Goal: Ask a question

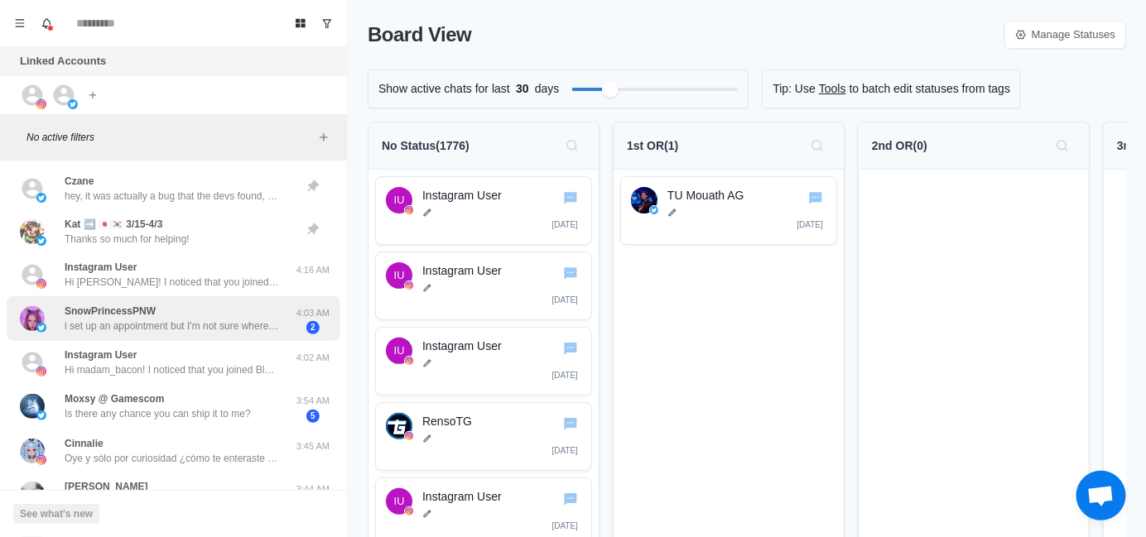
click at [178, 322] on p "i set up an appointment but I'm not sure where I'm supposed to go" at bounding box center [172, 326] width 215 height 15
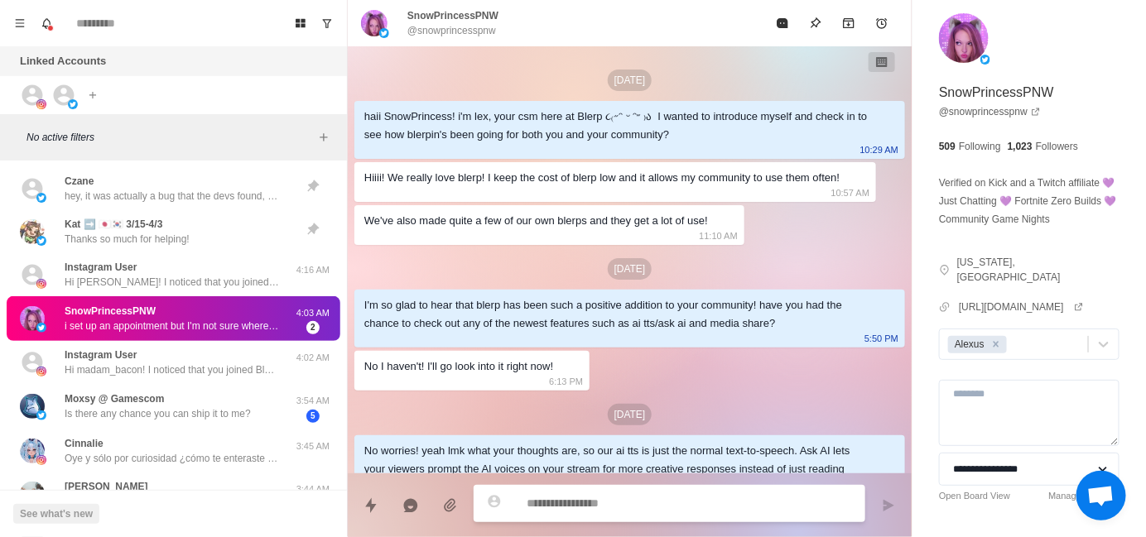
scroll to position [704, 0]
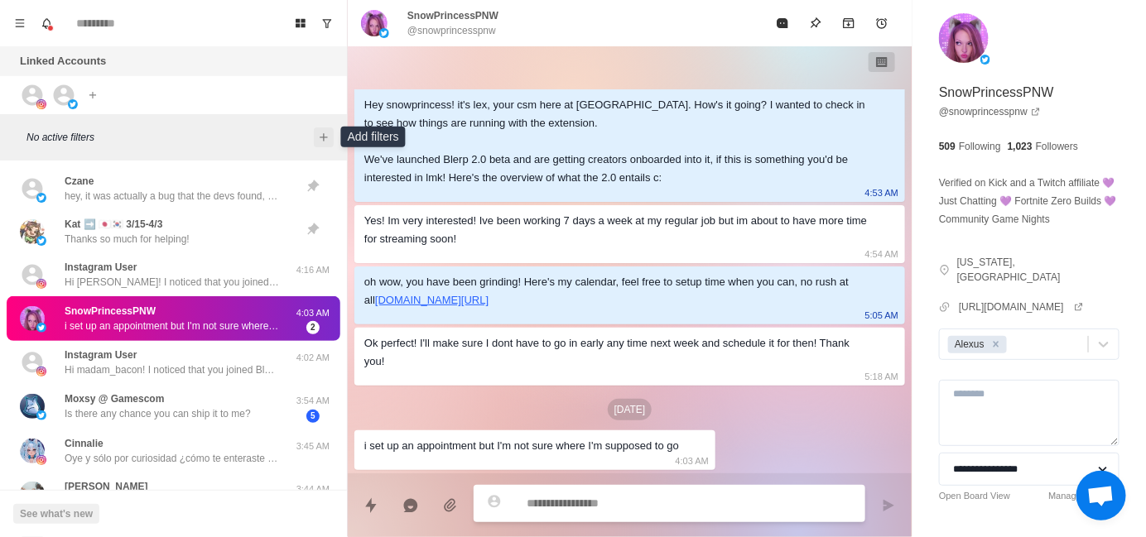
click at [322, 143] on button "Add filters" at bounding box center [324, 137] width 20 height 20
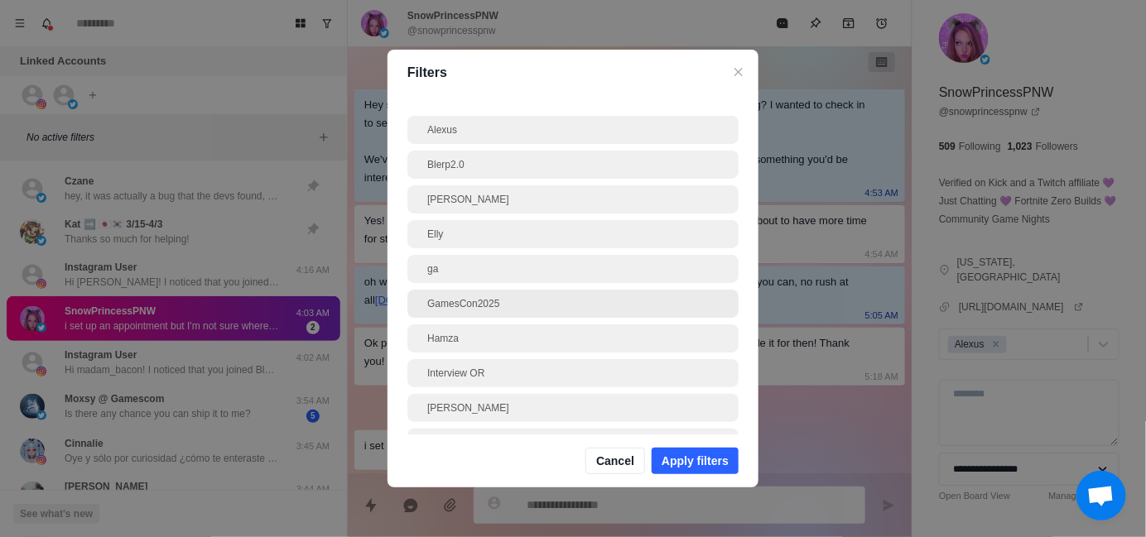
click at [519, 302] on div "GamesCon2025" at bounding box center [572, 303] width 291 height 15
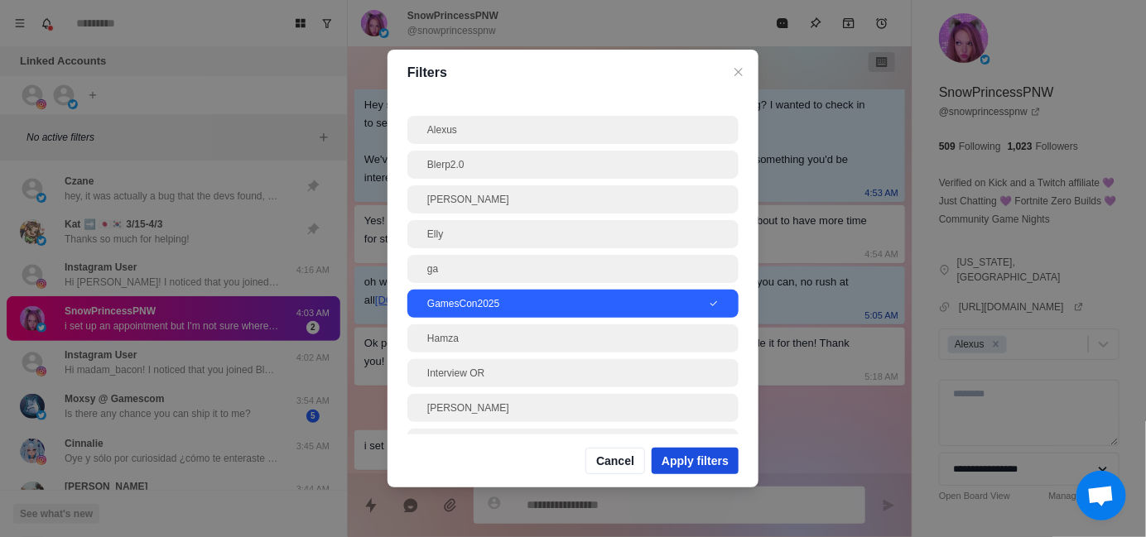
click at [695, 459] on button "Apply filters" at bounding box center [695, 461] width 87 height 26
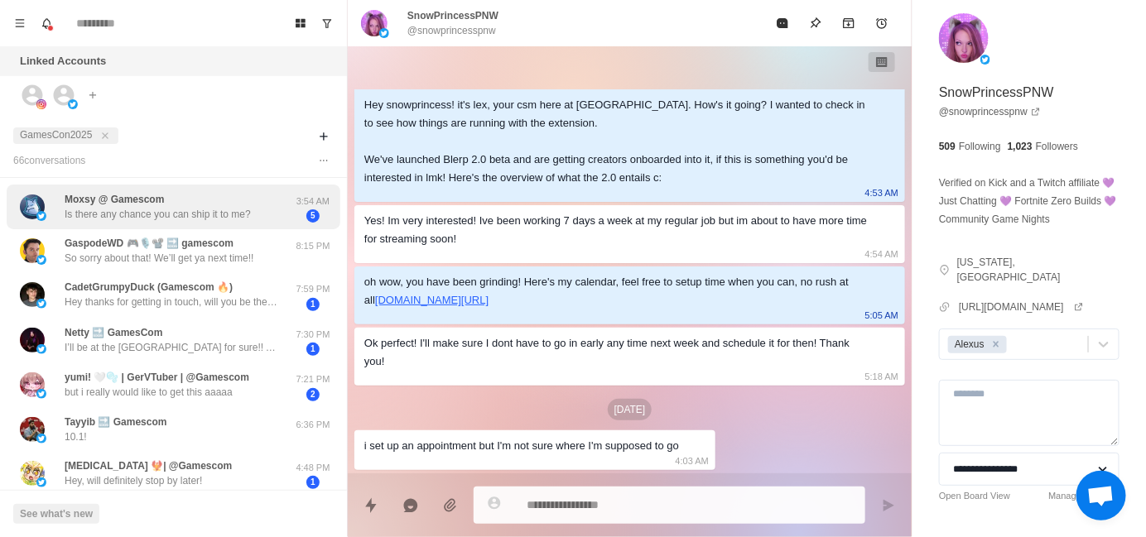
click at [132, 199] on p "Moxsy @ Gamescom" at bounding box center [114, 199] width 99 height 15
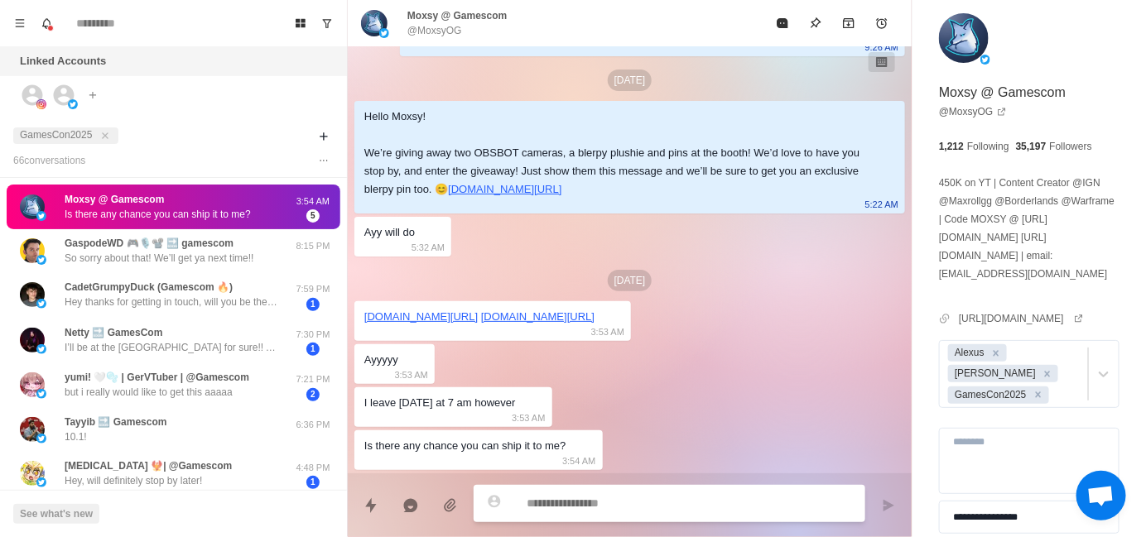
scroll to position [810, 0]
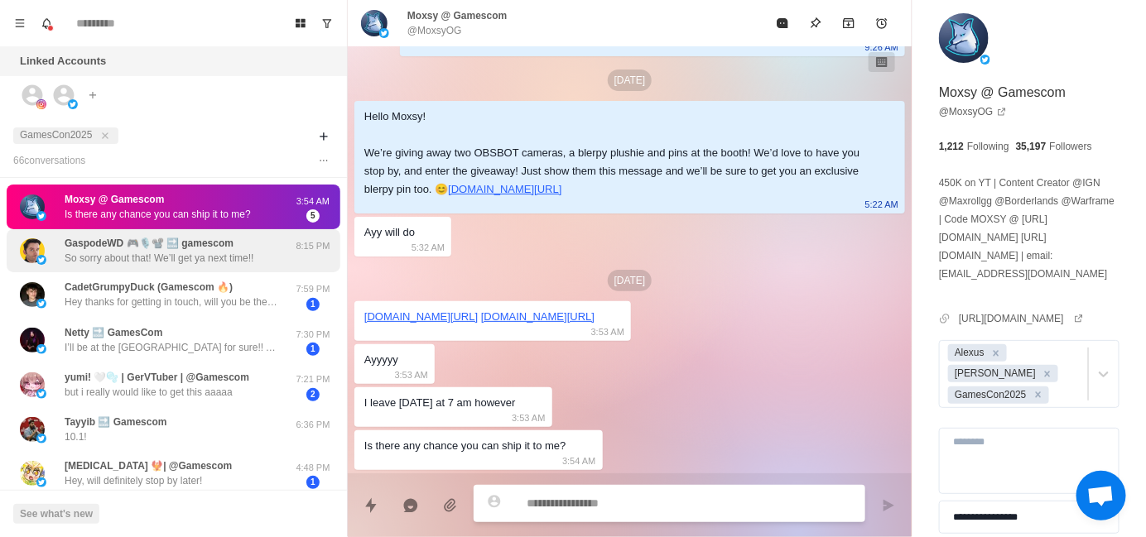
click at [197, 268] on div "GaspodeWD 🎮🎙️📽️ 🔜 gamescom So sorry about that! We’ll get ya next time!! 8:15 PM" at bounding box center [174, 250] width 334 height 43
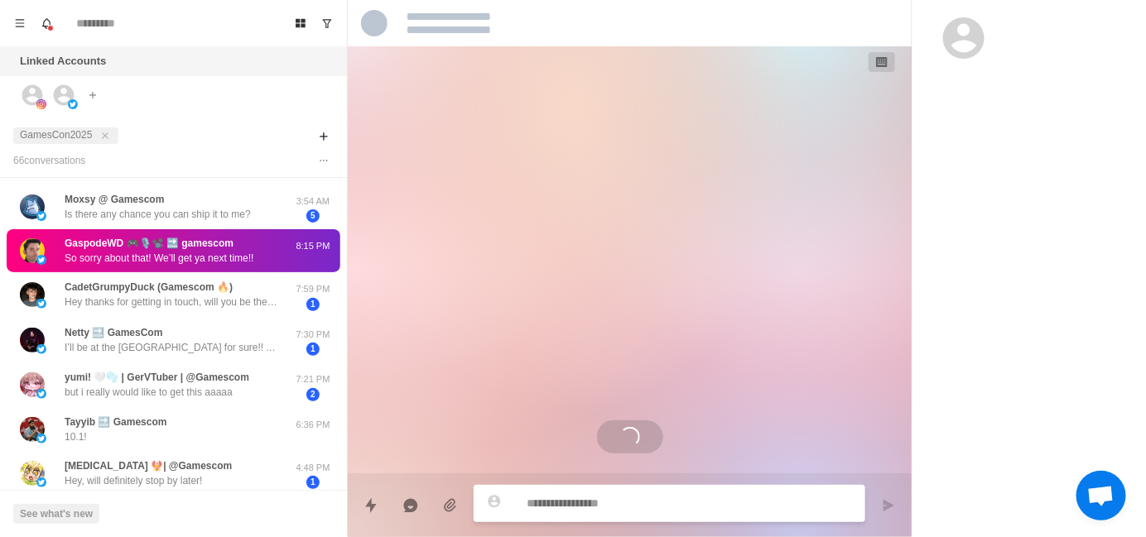
scroll to position [0, 0]
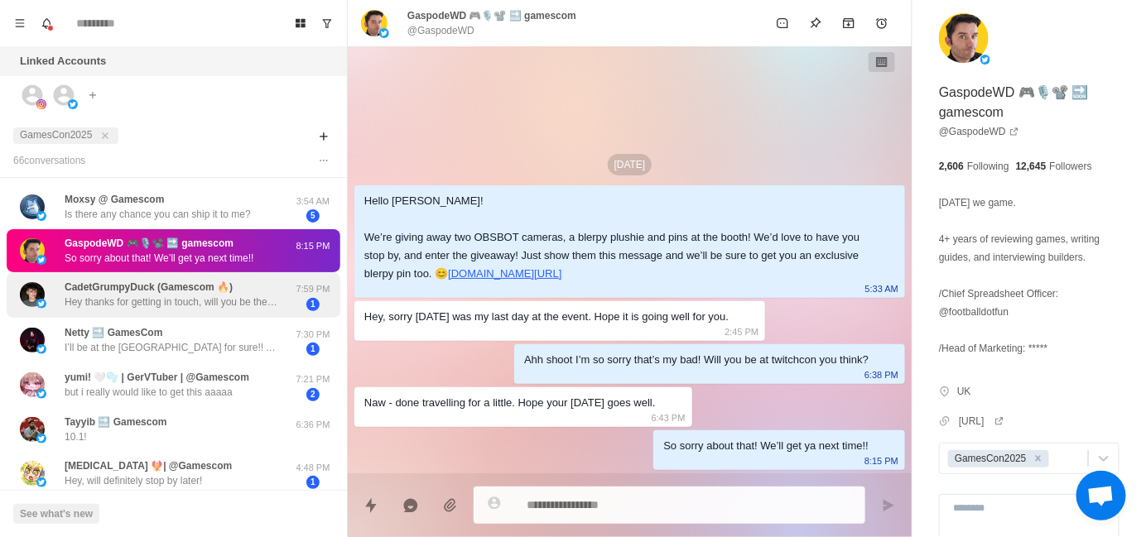
click at [192, 292] on p "CadetGrumpyDuck (Gamescom 🔥)" at bounding box center [149, 287] width 168 height 15
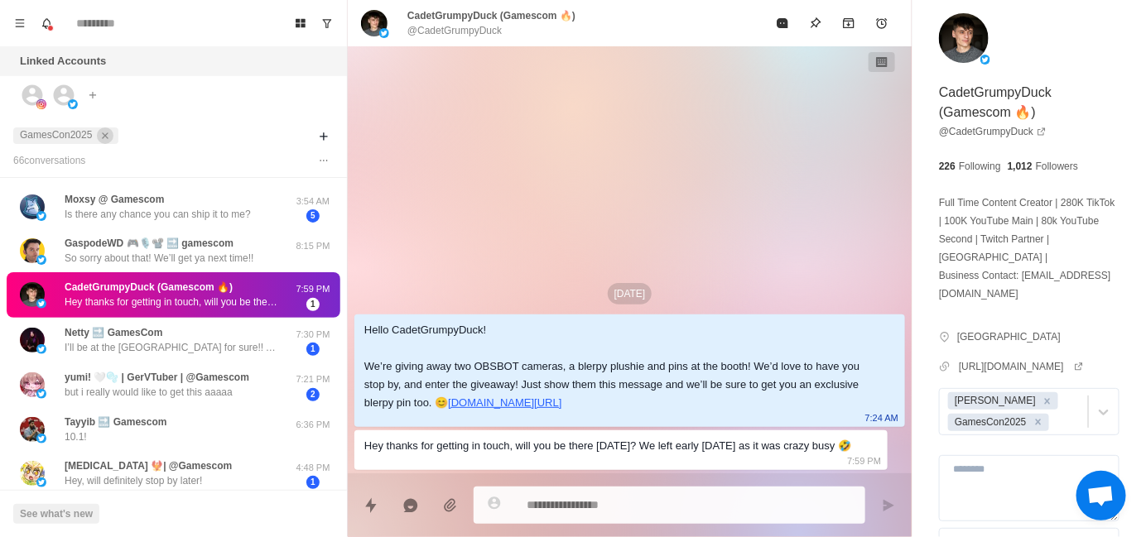
click at [103, 137] on icon "close" at bounding box center [105, 136] width 12 height 12
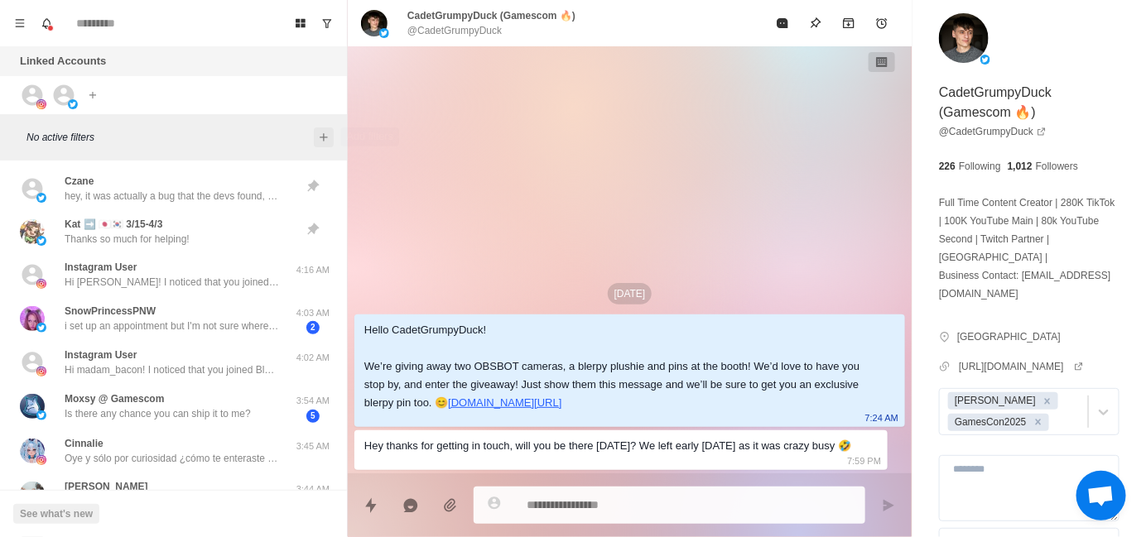
click at [329, 134] on icon "Add filters" at bounding box center [323, 137] width 13 height 13
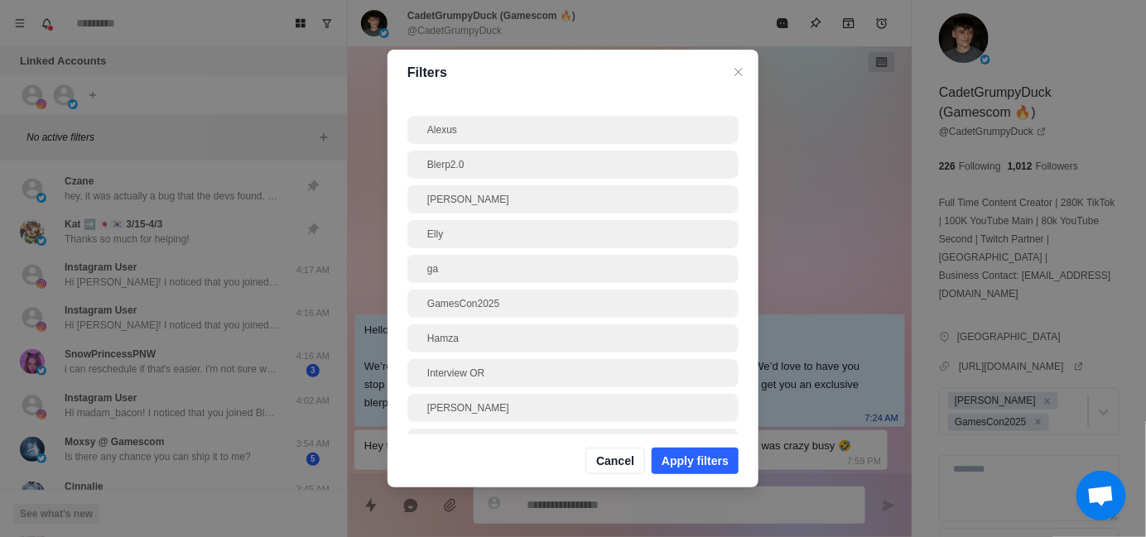
scroll to position [83, 0]
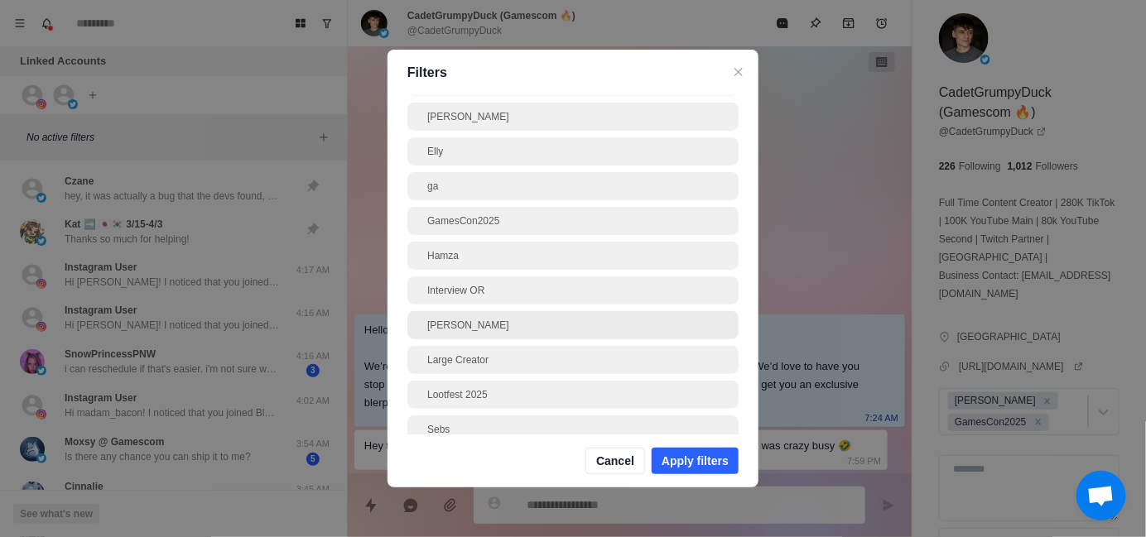
click at [517, 331] on div "[PERSON_NAME]" at bounding box center [572, 325] width 291 height 15
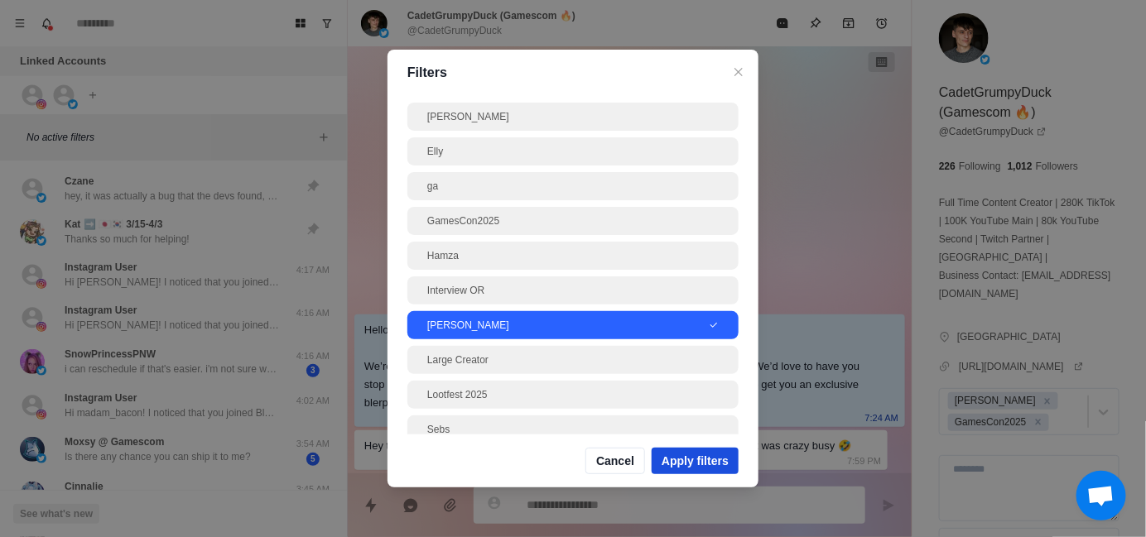
click at [697, 463] on button "Apply filters" at bounding box center [695, 461] width 87 height 26
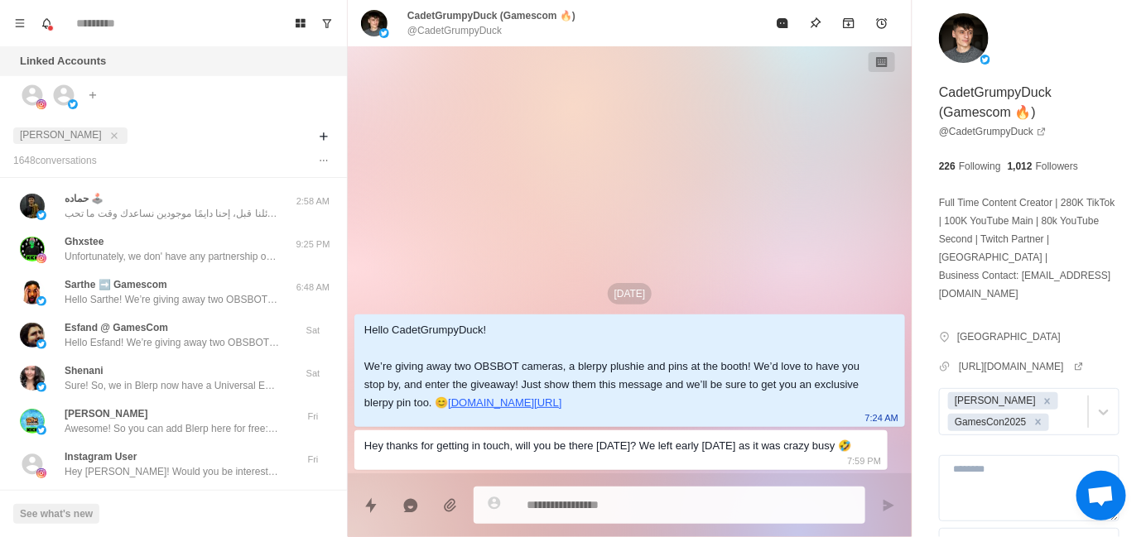
type textarea "*"
